Goal: Task Accomplishment & Management: Manage account settings

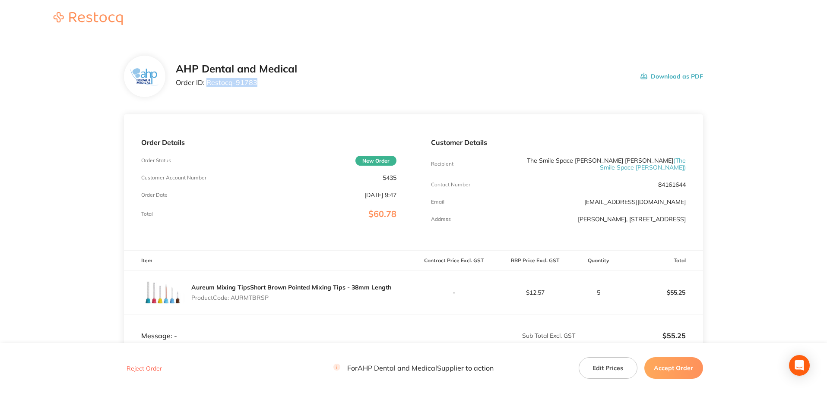
drag, startPoint x: 234, startPoint y: 77, endPoint x: 208, endPoint y: 76, distance: 26.0
click at [208, 76] on div "AHP Dental and Medical Order ID: Restocq- 91783" at bounding box center [236, 76] width 121 height 27
copy p "Restocq- 91783"
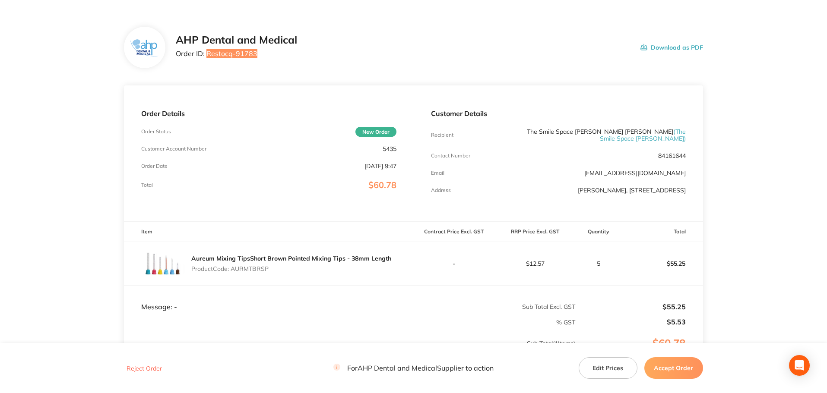
scroll to position [43, 0]
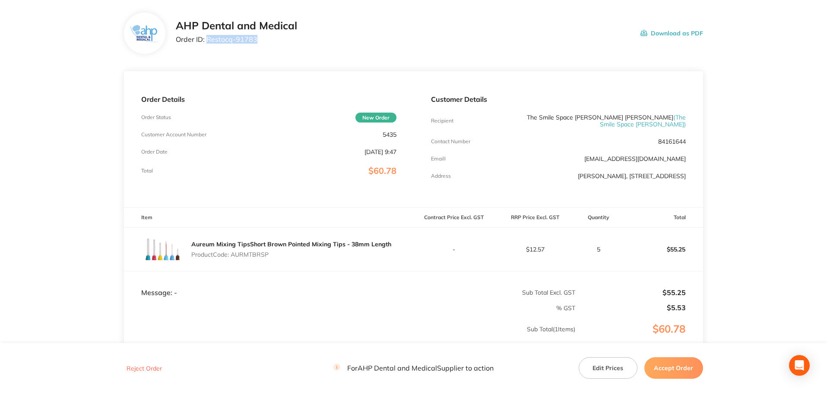
drag, startPoint x: 270, startPoint y: 251, endPoint x: 233, endPoint y: 251, distance: 36.3
click at [233, 251] on p "Product Code: AURMTBRSP" at bounding box center [291, 254] width 200 height 7
copy p "AURMTBRSP"
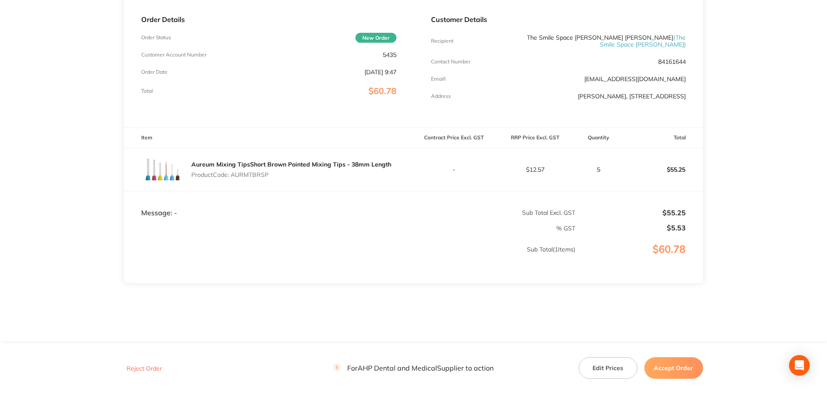
scroll to position [128, 0]
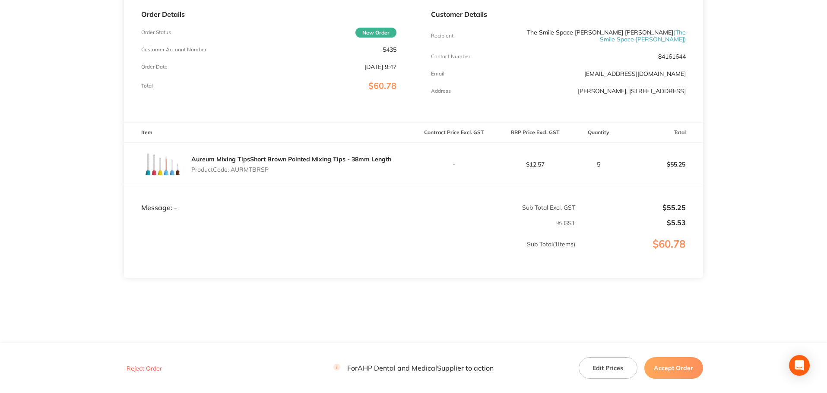
click at [669, 365] on button "Accept Order" at bounding box center [673, 369] width 59 height 22
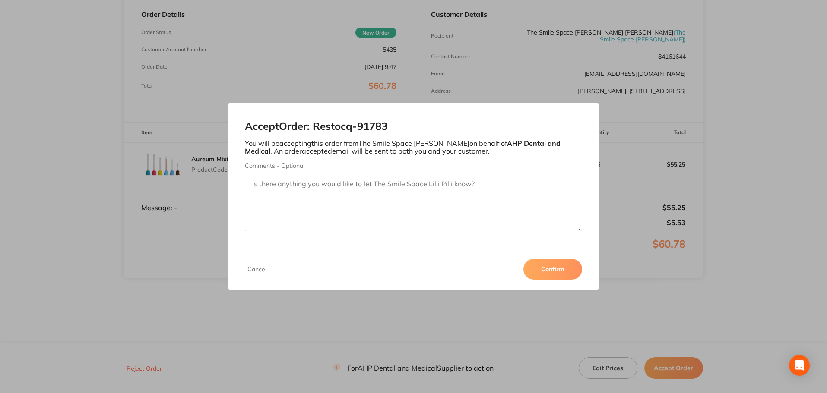
click at [552, 270] on button "Confirm" at bounding box center [552, 269] width 59 height 21
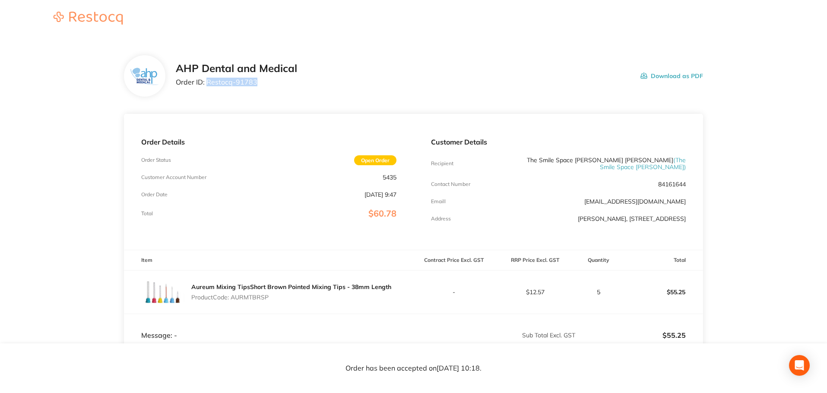
scroll to position [0, 0]
